Goal: Transaction & Acquisition: Purchase product/service

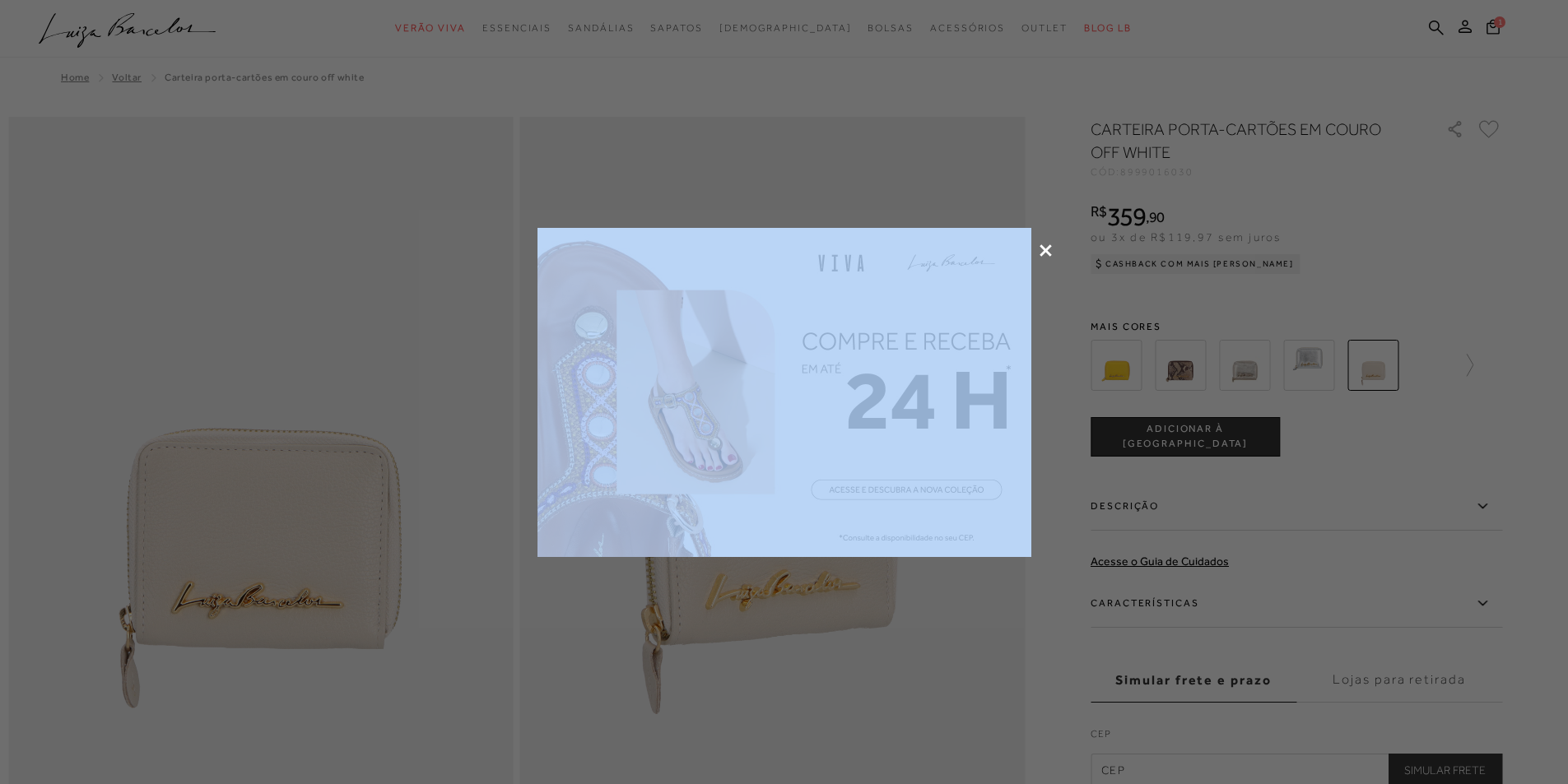
click at [1051, 250] on div at bounding box center [784, 392] width 1568 height 784
click at [1046, 251] on icon at bounding box center [1046, 250] width 12 height 12
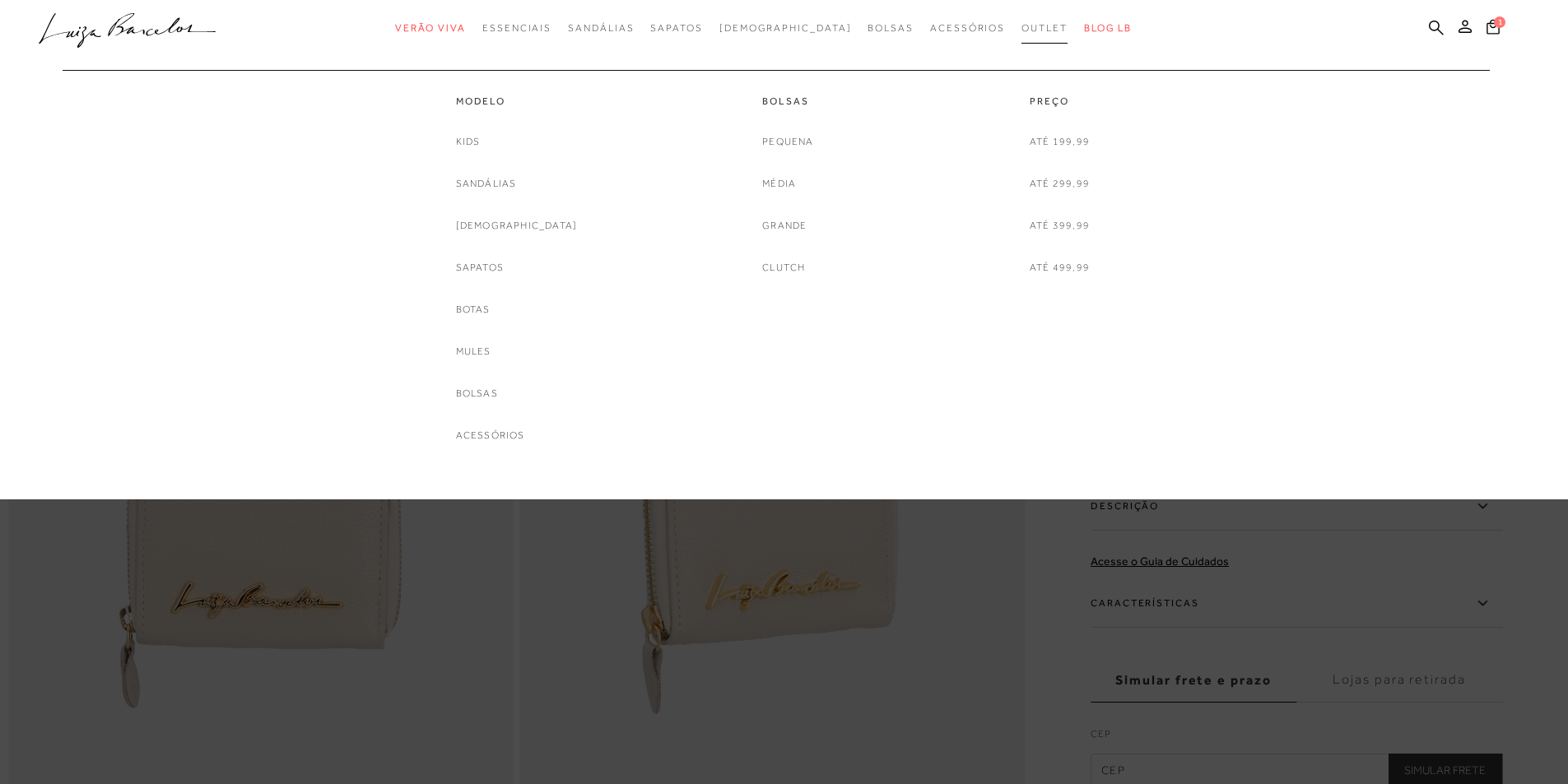
click at [1022, 30] on span "Outlet" at bounding box center [1045, 28] width 46 height 12
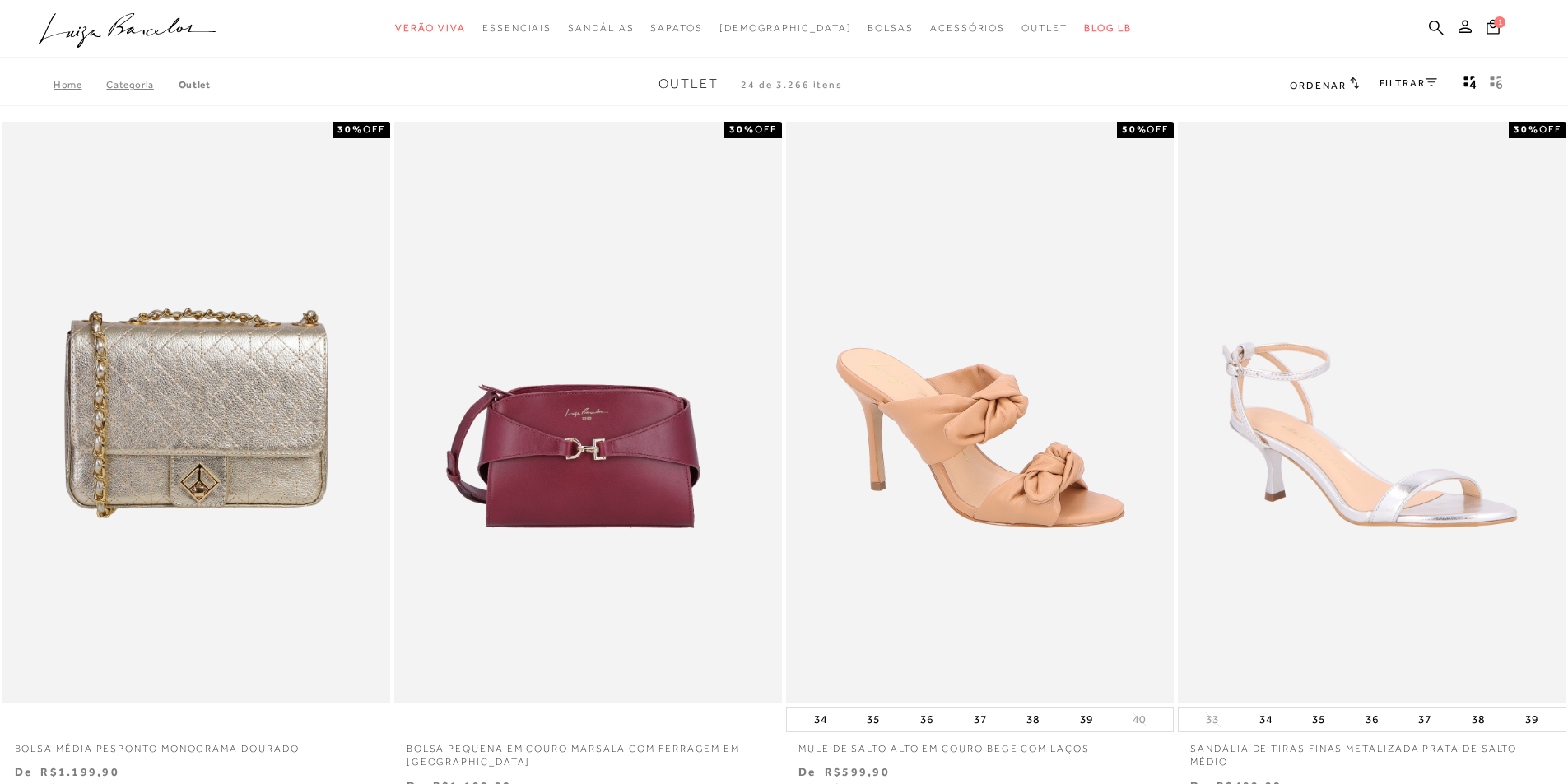
click at [190, 85] on link "Outlet" at bounding box center [194, 85] width 32 height 12
click at [1422, 84] on link "FILTRAR" at bounding box center [1408, 83] width 58 height 12
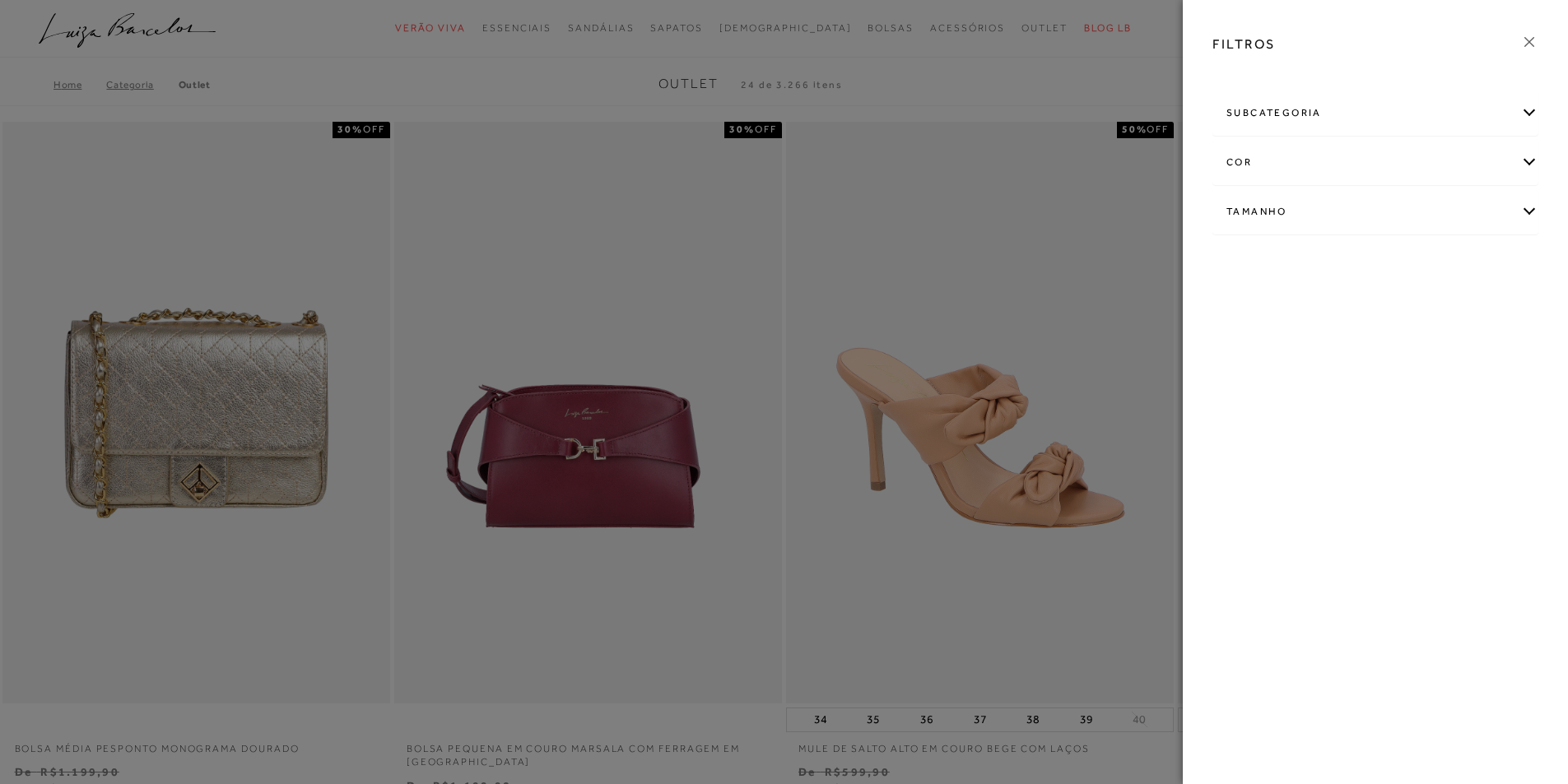
click at [1523, 120] on div "subcategoria" at bounding box center [1375, 112] width 324 height 44
click at [1524, 119] on div "subcategoria" at bounding box center [1375, 112] width 324 height 44
click at [1540, 108] on div "subcategoria Bolsas Modelo Preço" at bounding box center [1375, 175] width 352 height 177
click at [1531, 113] on div "subcategoria" at bounding box center [1375, 112] width 324 height 44
click at [1324, 162] on span "Preço" at bounding box center [1319, 158] width 27 height 12
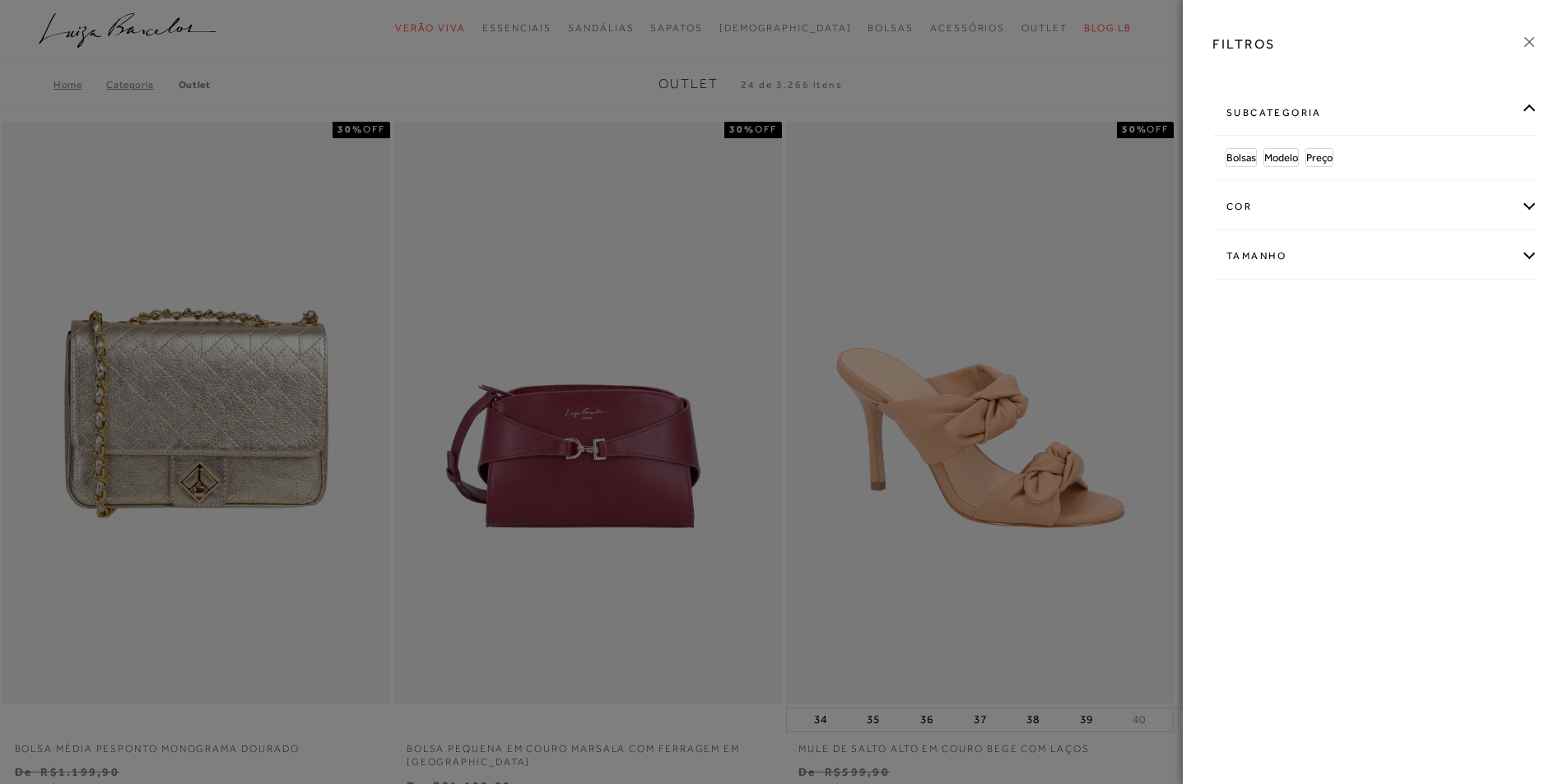
click at [994, 78] on div at bounding box center [784, 392] width 1568 height 784
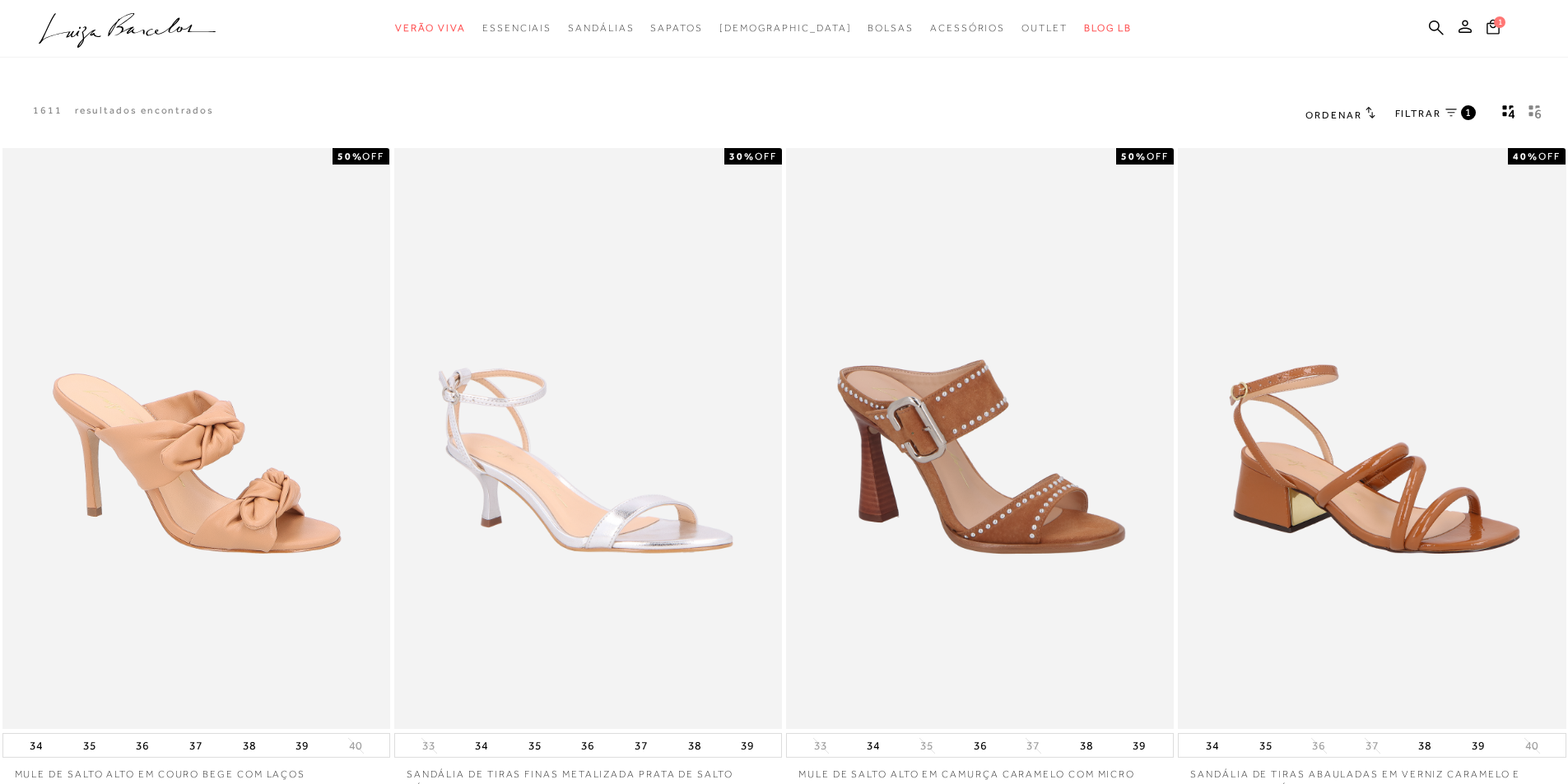
click at [1361, 113] on h2 "Ordenar" at bounding box center [1340, 114] width 70 height 16
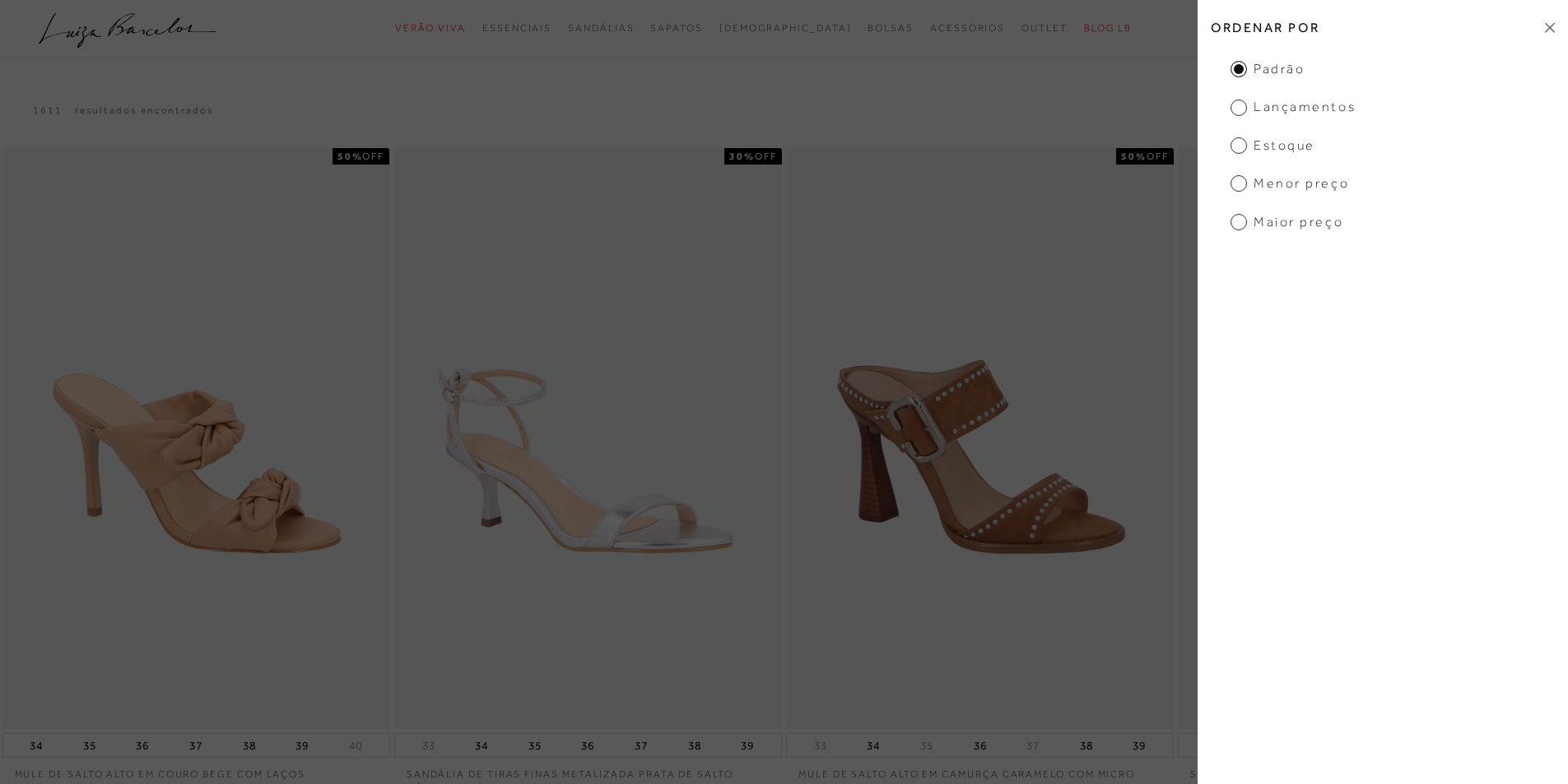
click at [1242, 186] on span "Menor Preço" at bounding box center [1289, 184] width 119 height 18
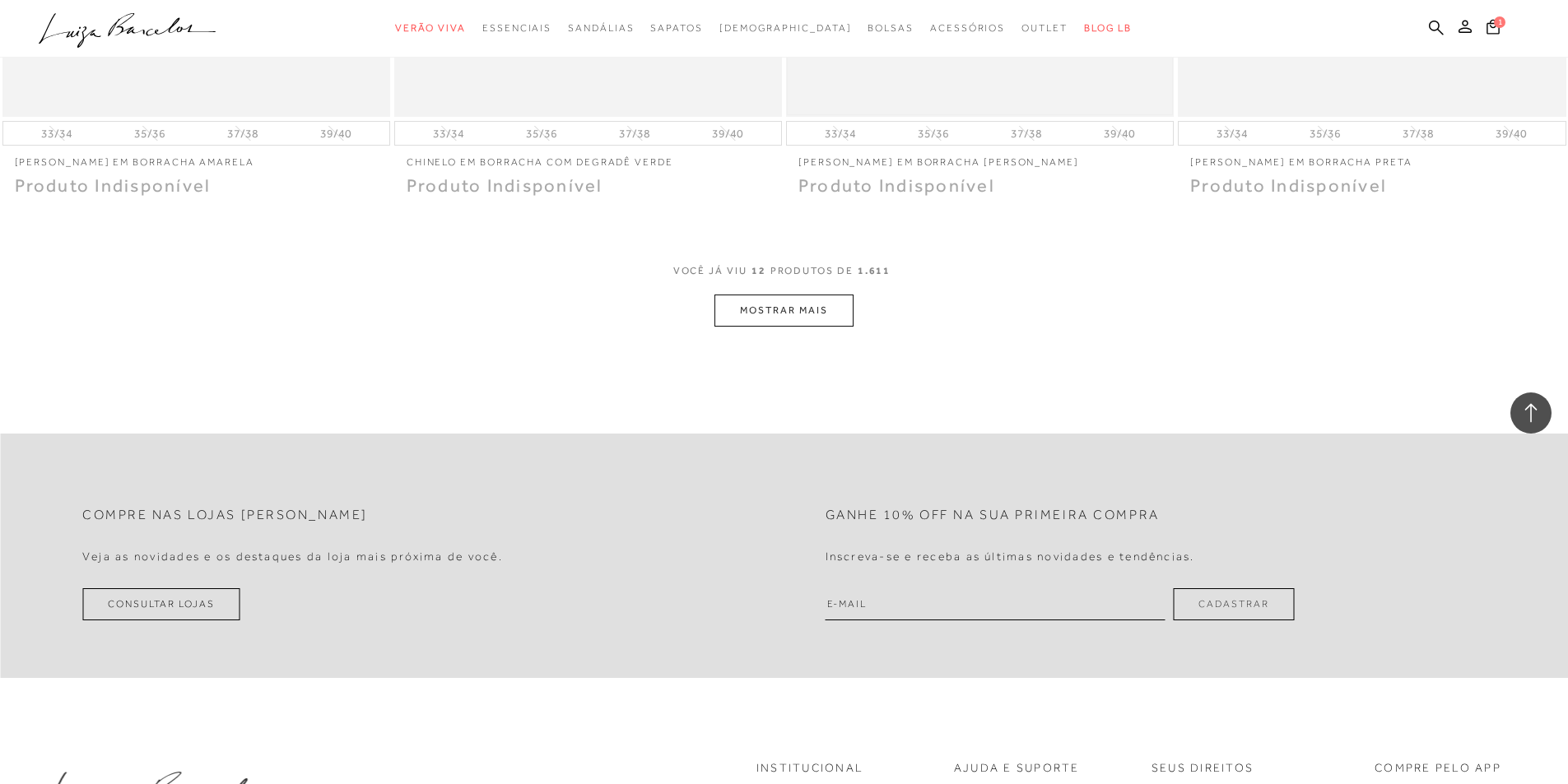
scroll to position [1974, 0]
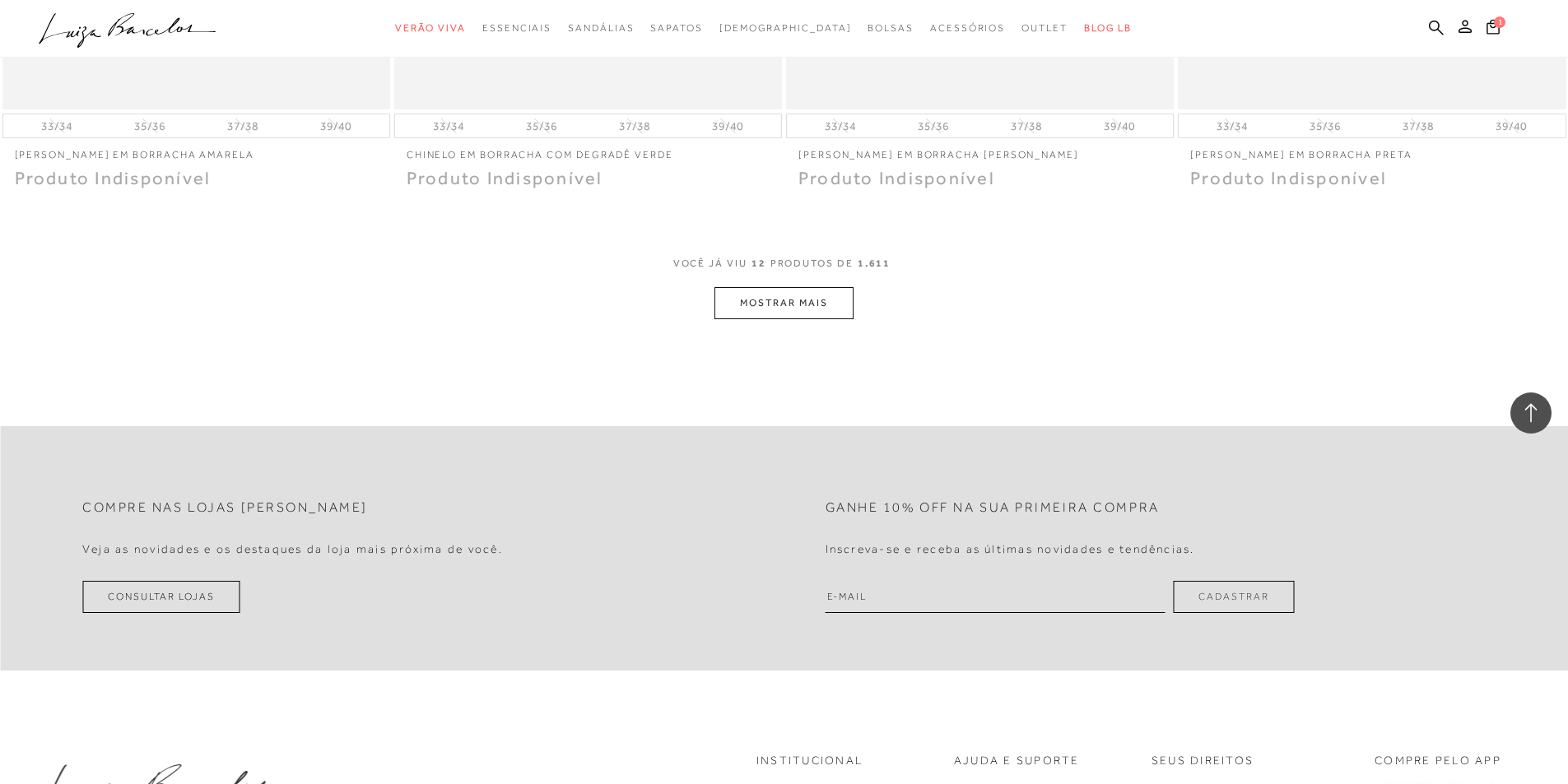
click at [809, 301] on button "MOSTRAR MAIS" at bounding box center [784, 303] width 138 height 32
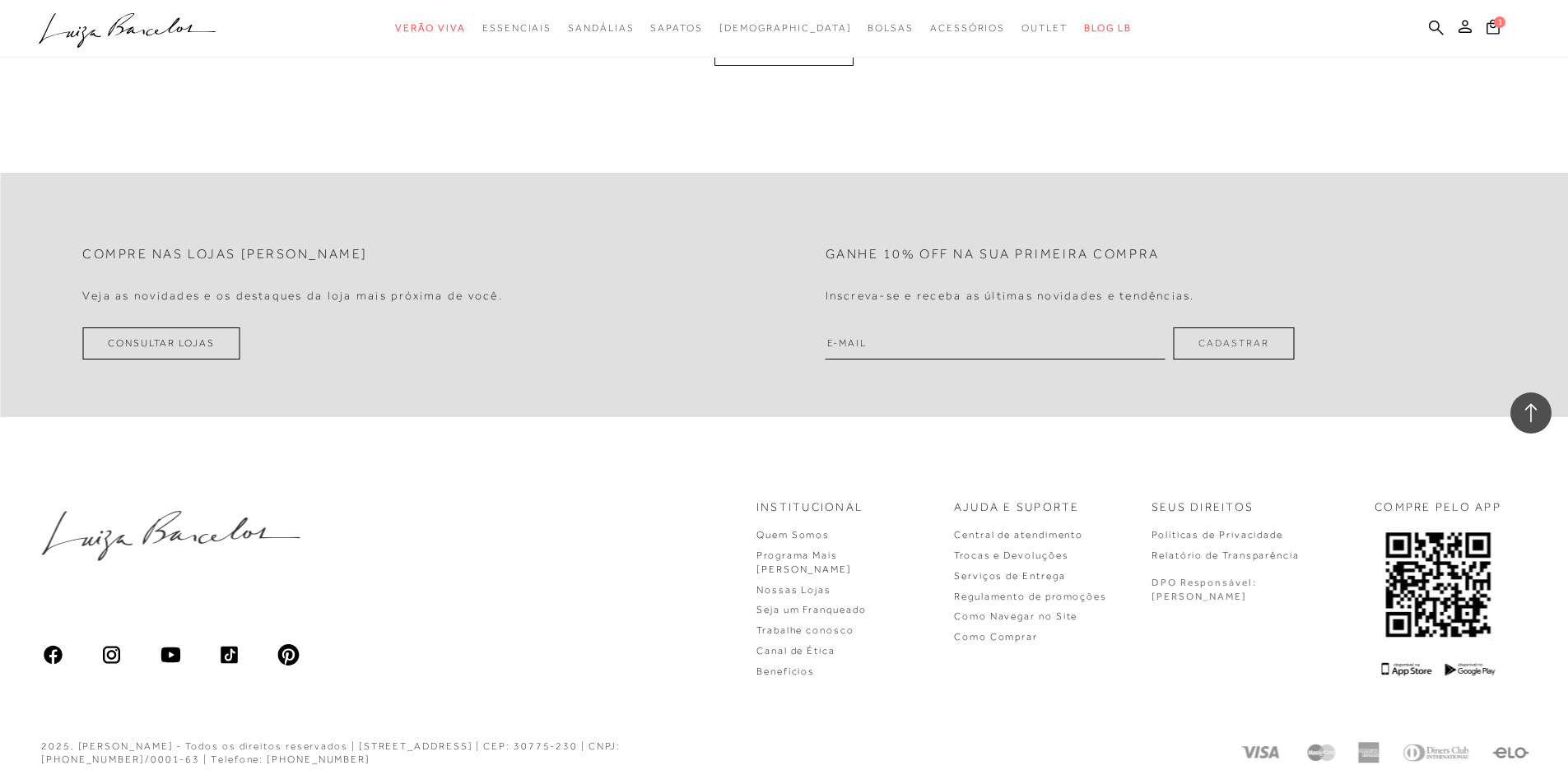
scroll to position [3946, 0]
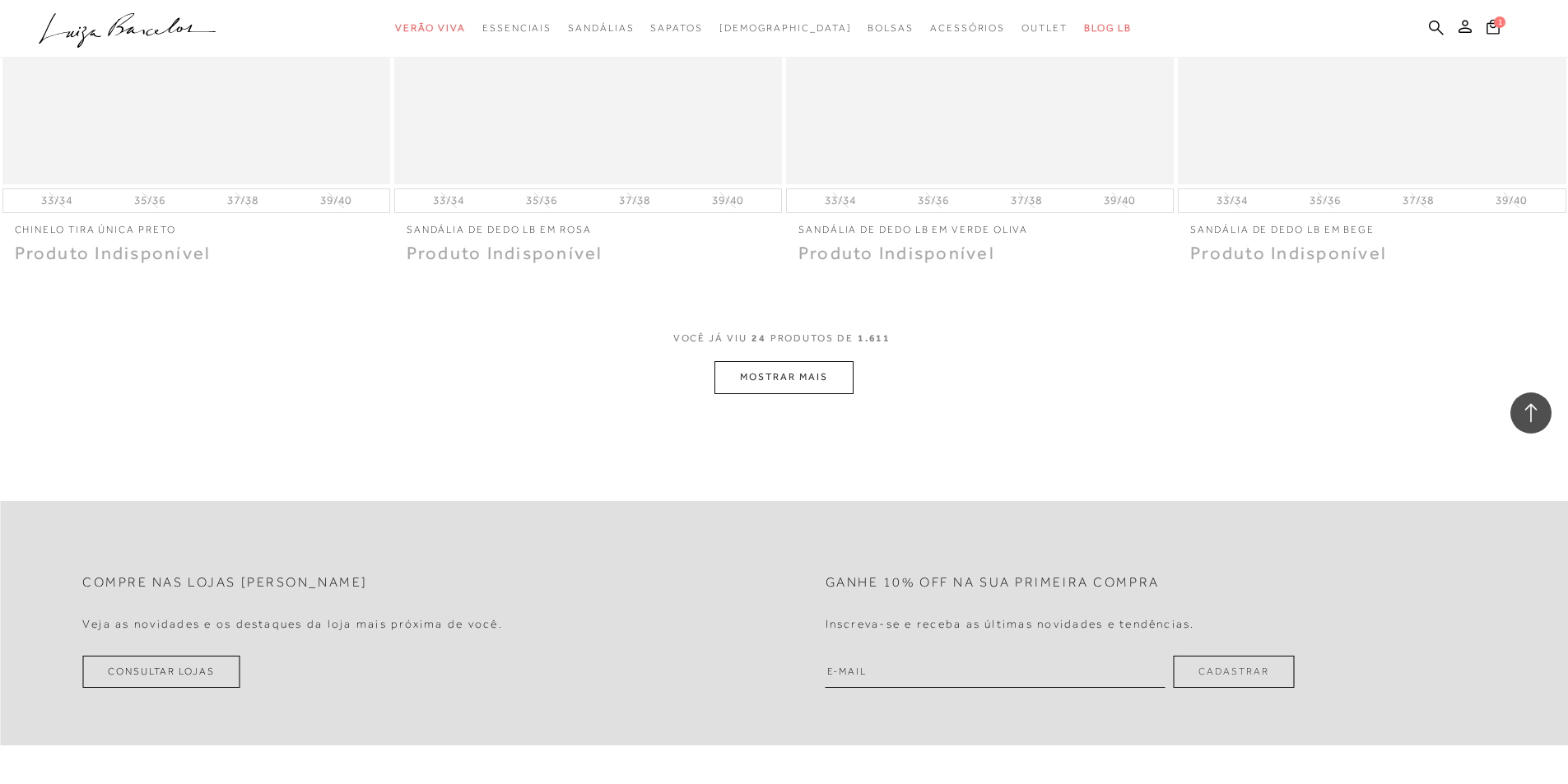
click at [809, 382] on button "MOSTRAR MAIS" at bounding box center [784, 377] width 138 height 32
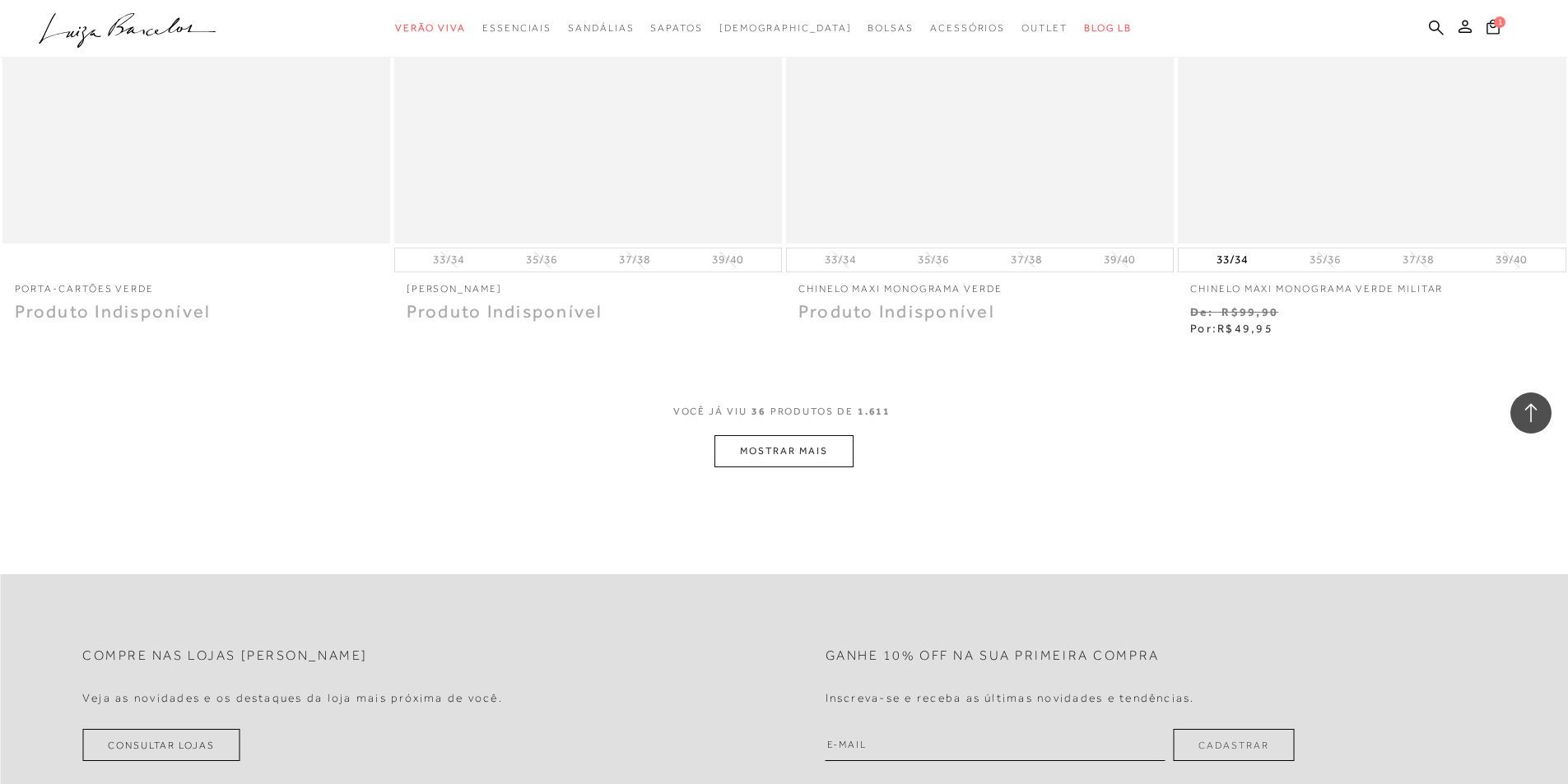
scroll to position [5921, 0]
click at [853, 456] on button "MOSTRAR MAIS" at bounding box center [784, 450] width 138 height 32
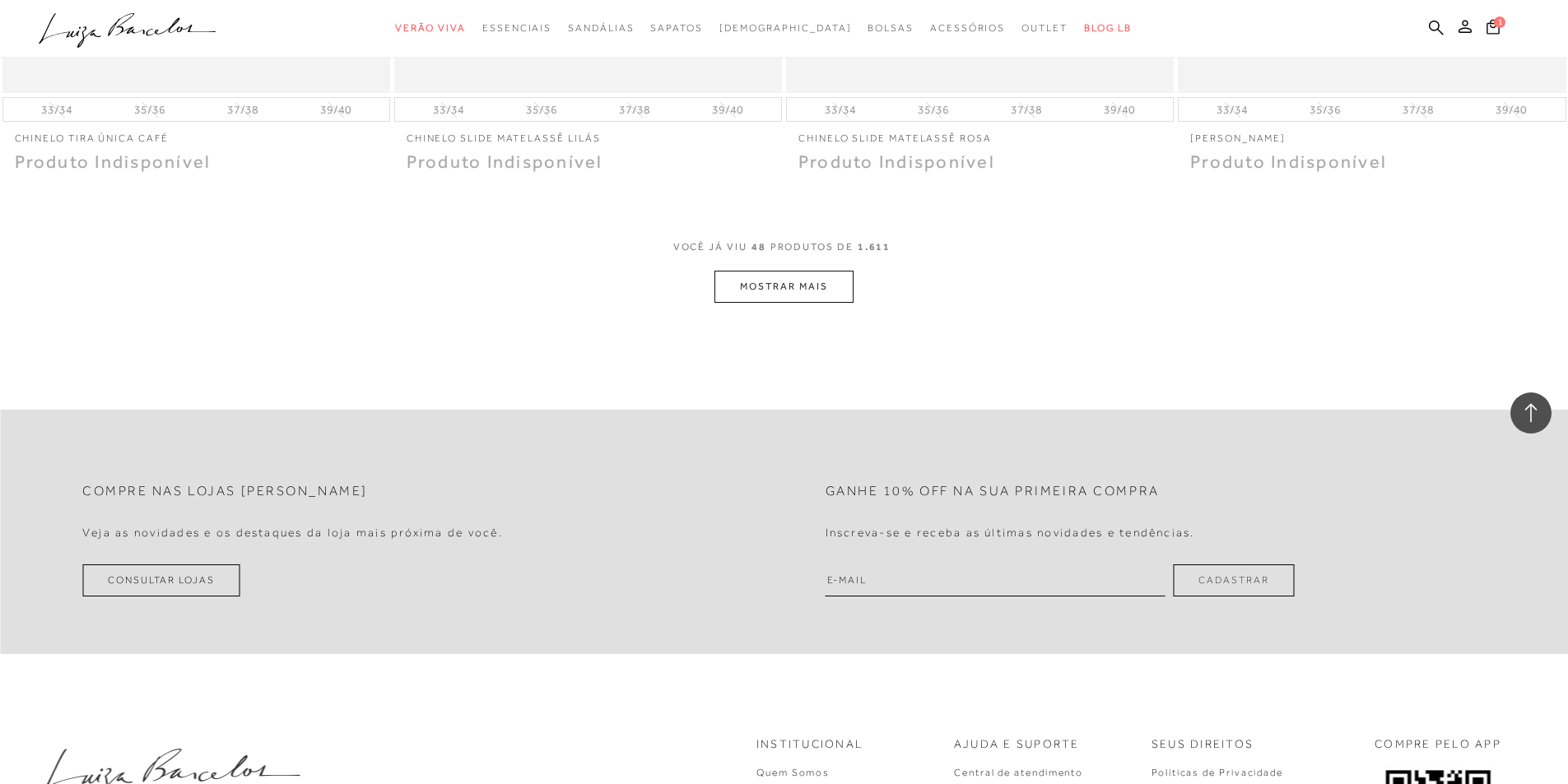
scroll to position [8142, 0]
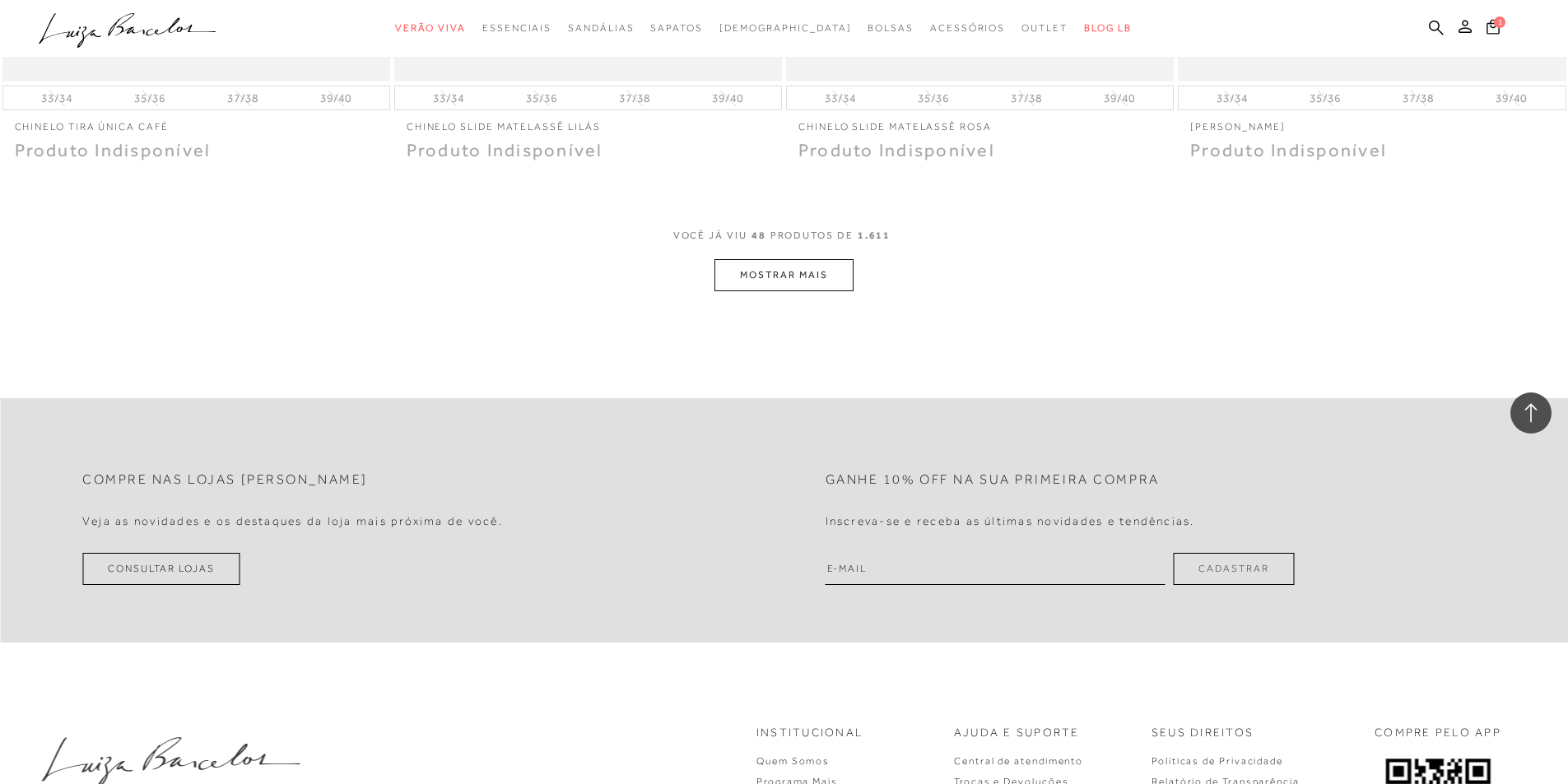
click at [830, 284] on button "MOSTRAR MAIS" at bounding box center [784, 275] width 138 height 32
